Goal: Transaction & Acquisition: Purchase product/service

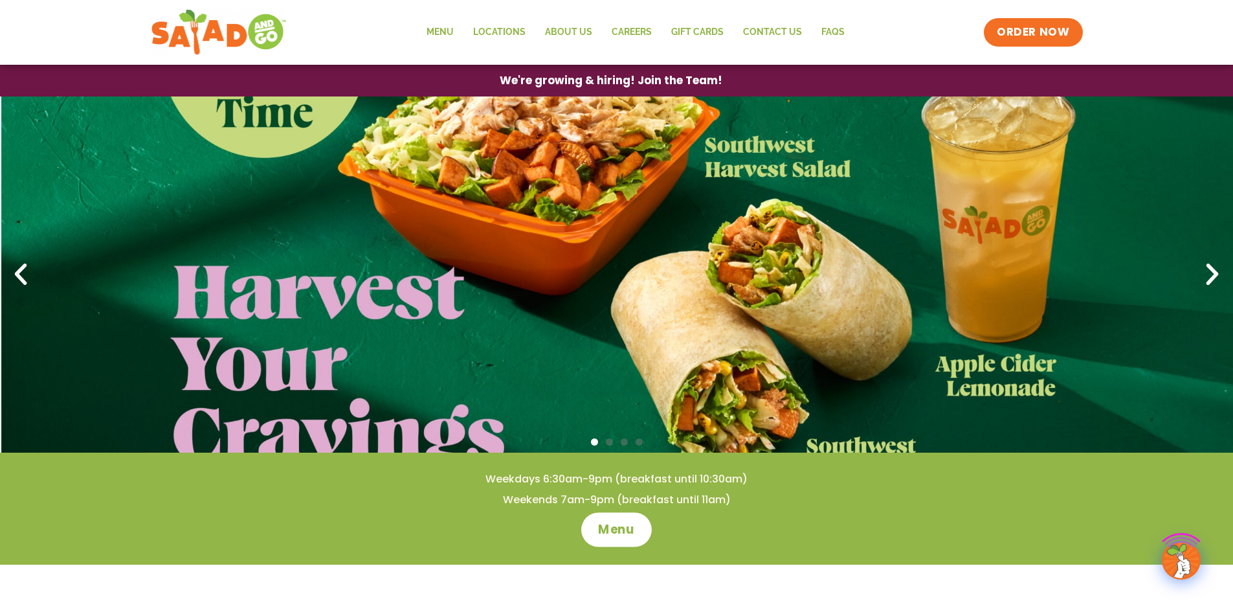
drag, startPoint x: 0, startPoint y: 0, endPoint x: 615, endPoint y: 535, distance: 815.1
click at [615, 535] on span "Menu" at bounding box center [616, 529] width 37 height 17
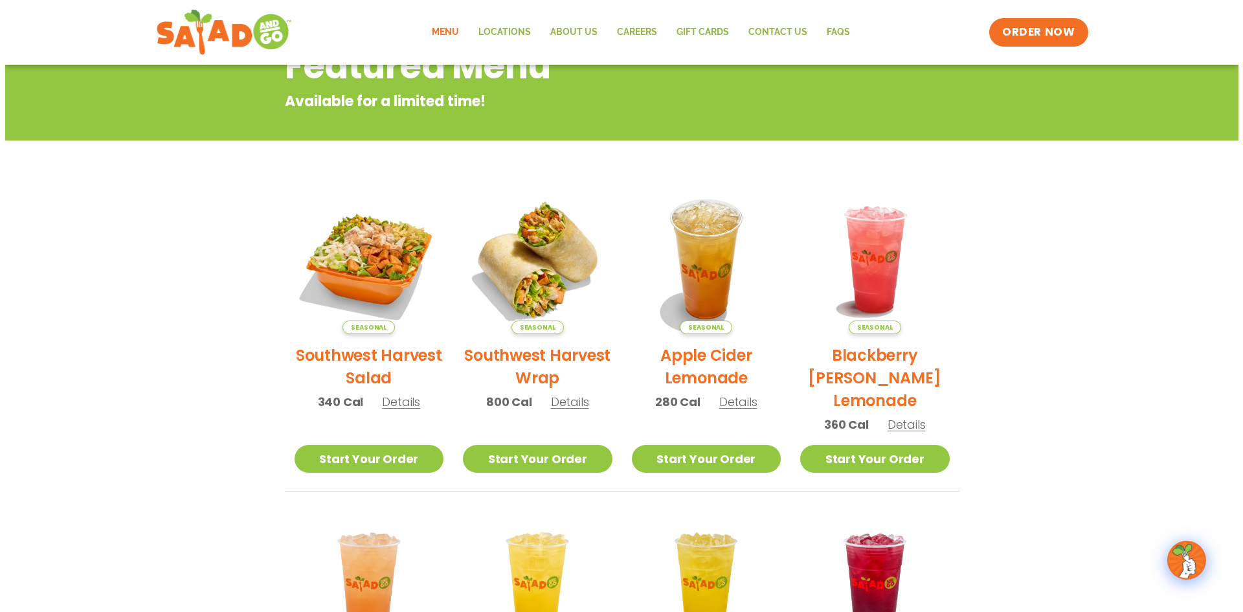
scroll to position [194, 0]
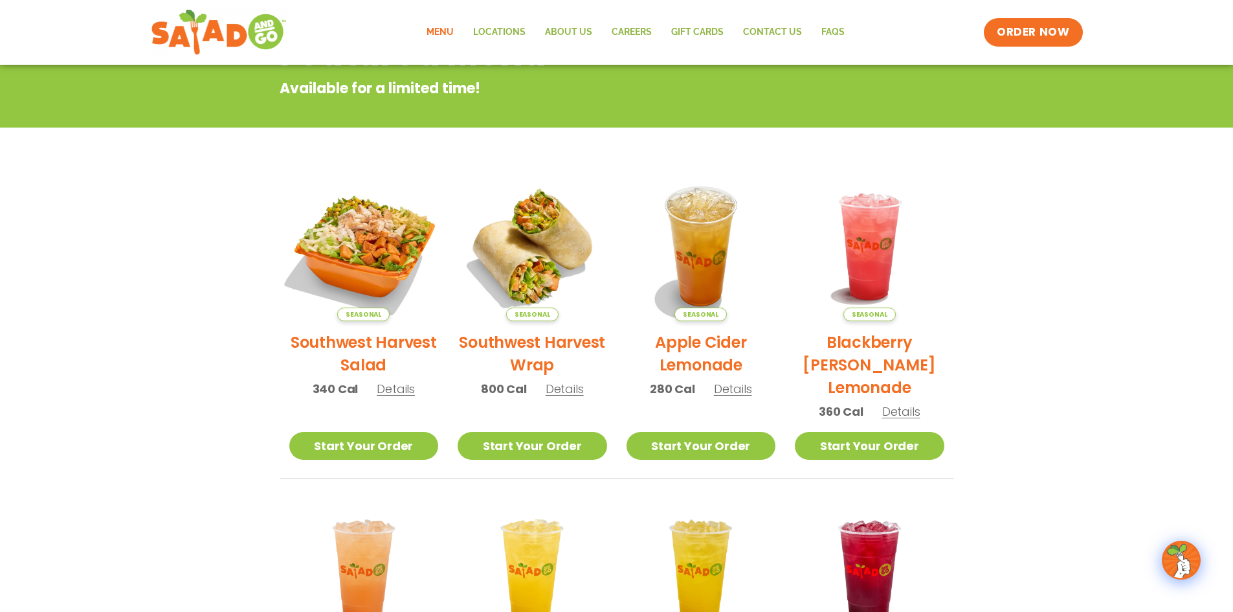
click at [370, 246] on img at bounding box center [363, 246] width 175 height 175
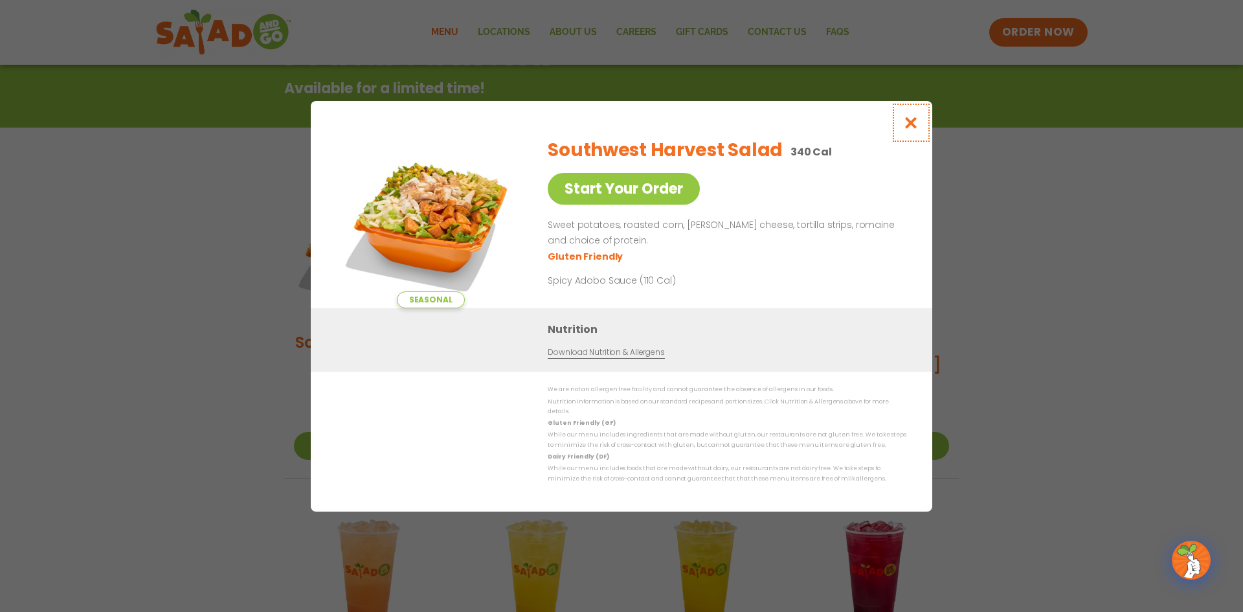
click at [912, 126] on icon "Close modal" at bounding box center [911, 123] width 16 height 14
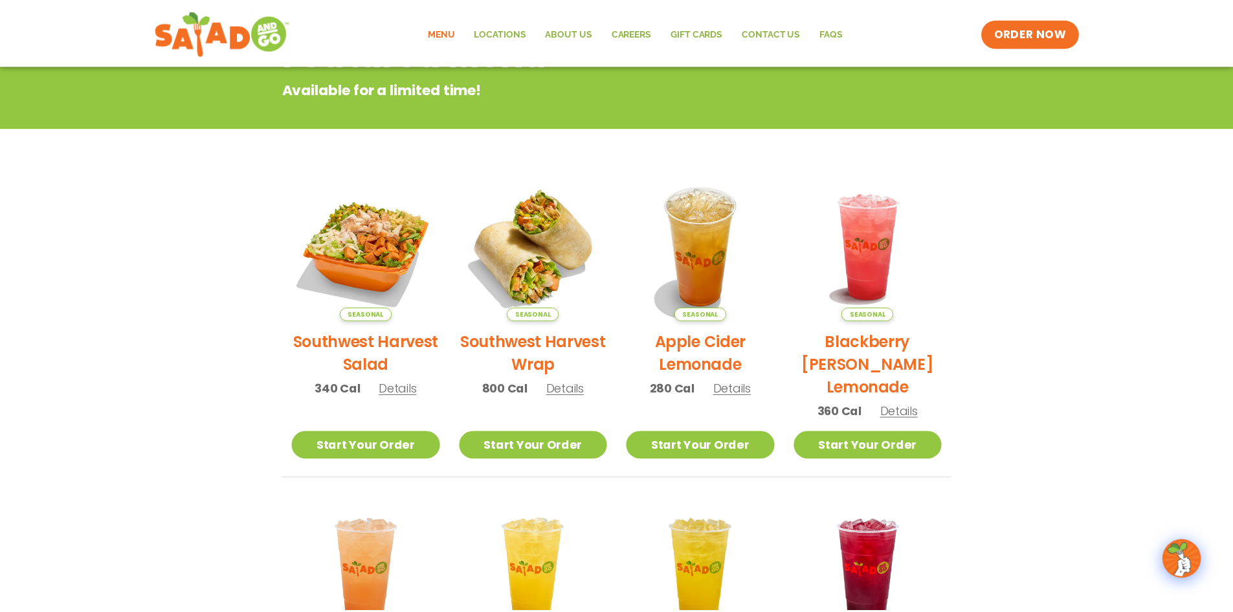
scroll to position [208, 0]
